Goal: Task Accomplishment & Management: Use online tool/utility

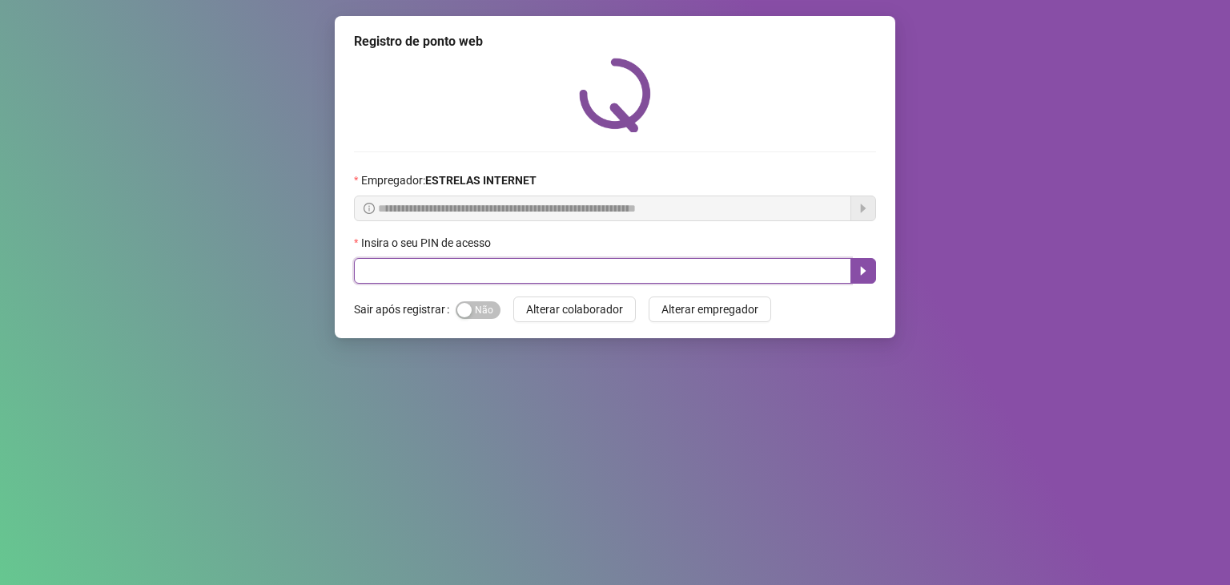
click at [657, 276] on input "text" at bounding box center [602, 271] width 497 height 26
type input "*****"
click at [858, 263] on button "button" at bounding box center [863, 271] width 26 height 26
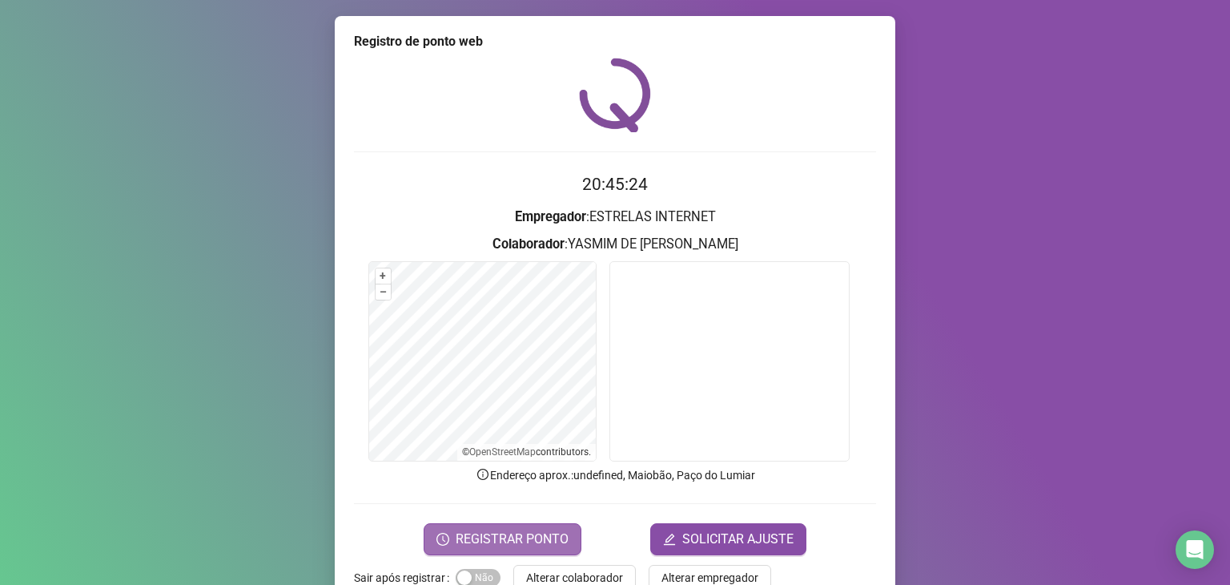
click at [548, 544] on span "REGISTRAR PONTO" at bounding box center [512, 538] width 113 height 19
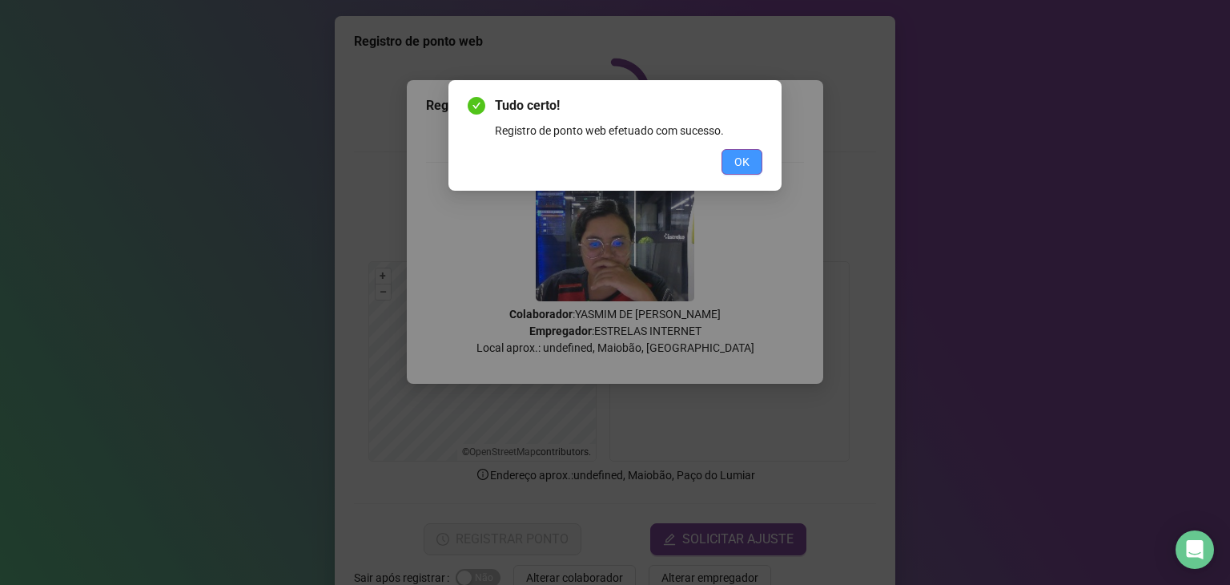
click at [752, 164] on button "OK" at bounding box center [741, 162] width 41 height 26
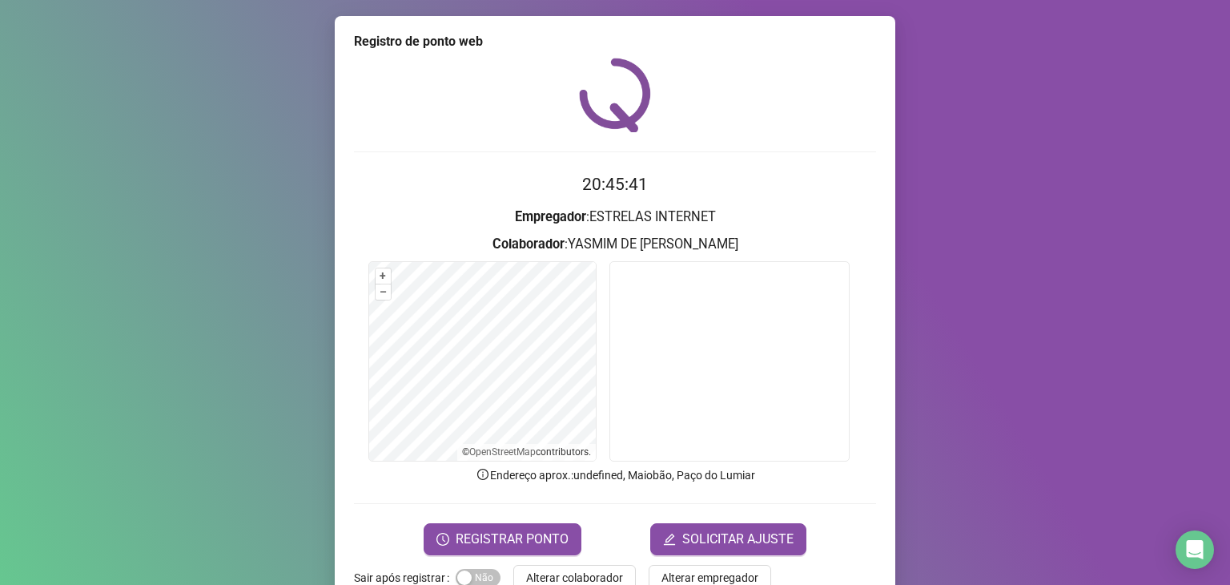
click at [477, 556] on div "Sim Não" at bounding box center [478, 577] width 45 height 18
click at [477, 556] on span "Sim Não" at bounding box center [478, 578] width 45 height 18
click at [524, 532] on span "REGISTRAR PONTO" at bounding box center [512, 538] width 113 height 19
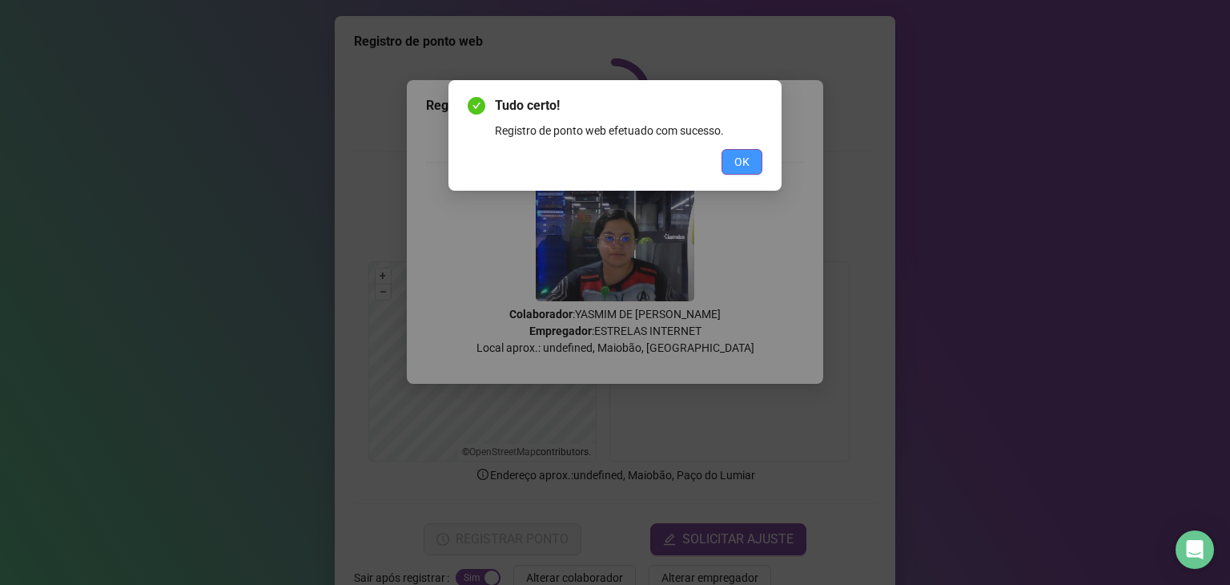
click at [740, 155] on span "OK" at bounding box center [741, 162] width 15 height 18
